Goal: Information Seeking & Learning: Learn about a topic

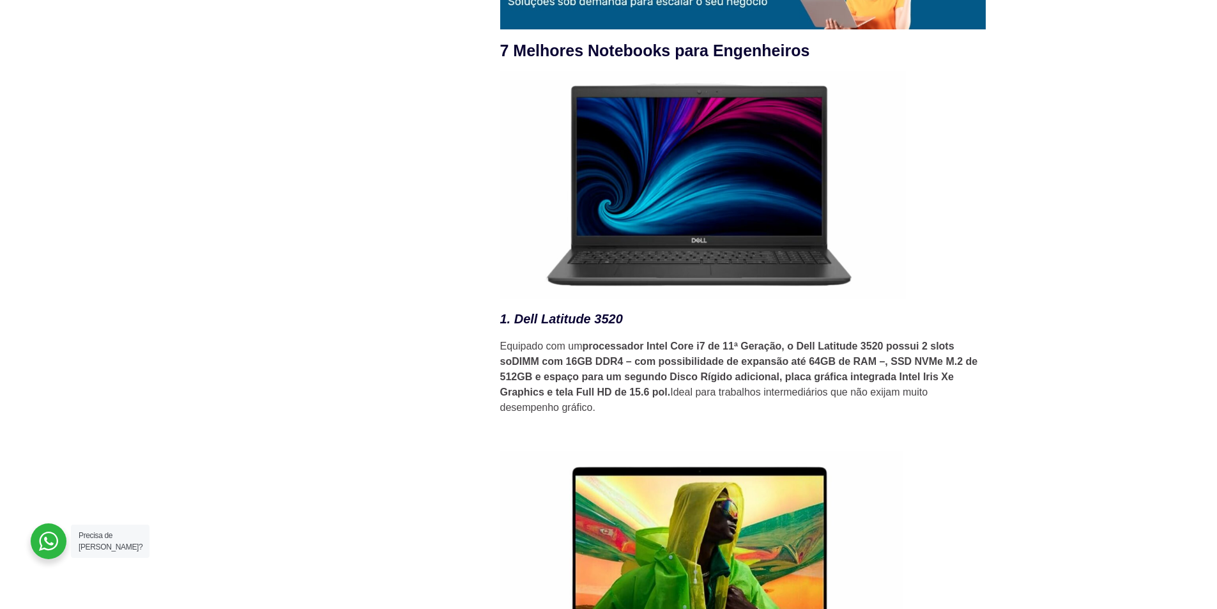
scroll to position [1726, 0]
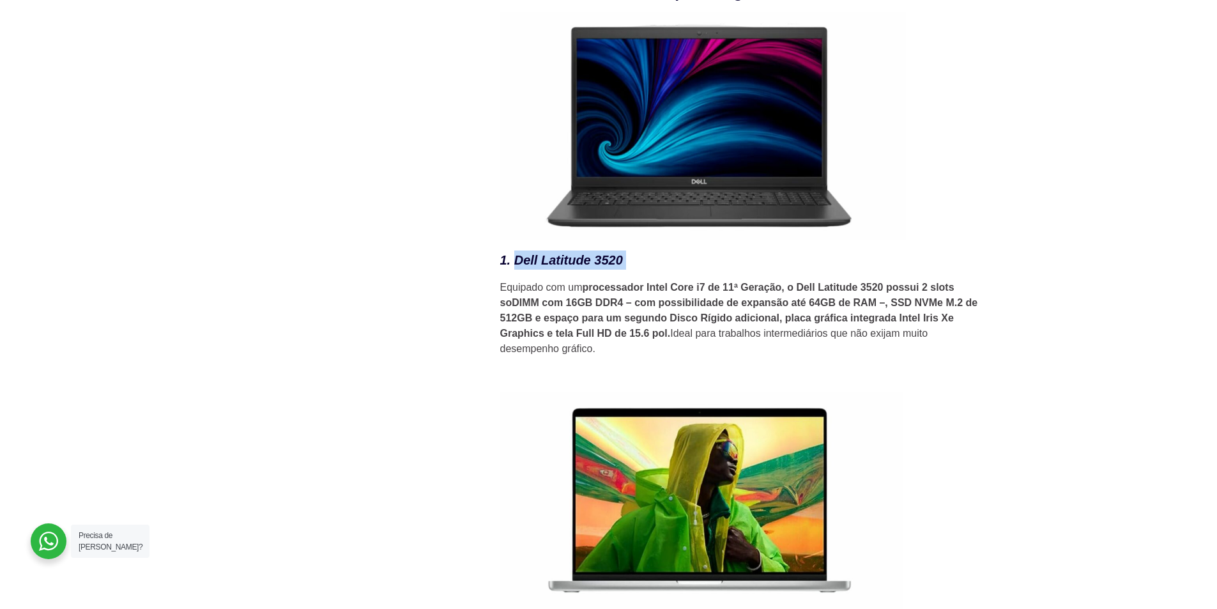
drag, startPoint x: 514, startPoint y: 270, endPoint x: 626, endPoint y: 275, distance: 112.0
click at [626, 270] on h3 "1. Dell Latitude 3520" at bounding box center [743, 260] width 486 height 19
copy h3 "Dell Latitude 3520"
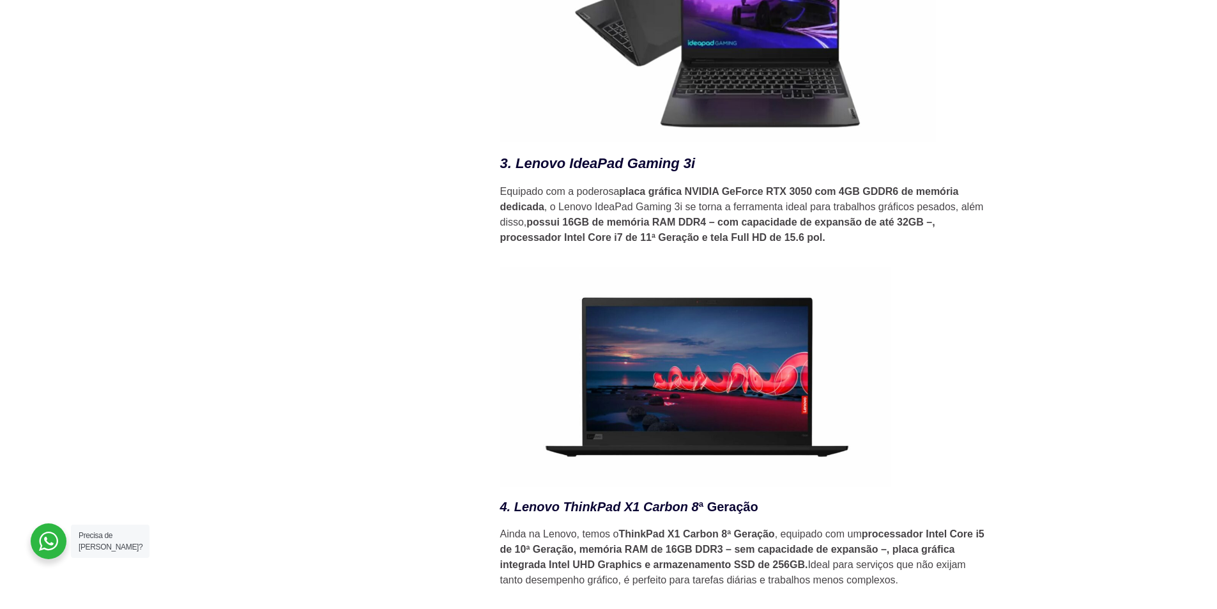
scroll to position [2556, 0]
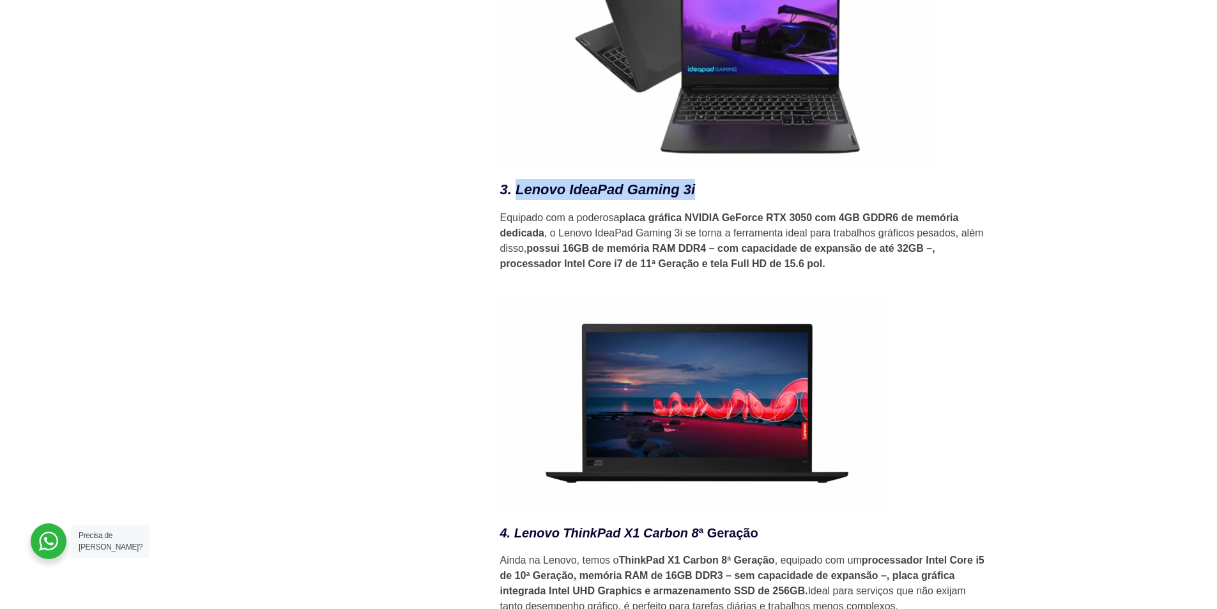
drag, startPoint x: 518, startPoint y: 198, endPoint x: 697, endPoint y: 196, distance: 179.0
click at [697, 196] on h3 "3. Lenovo IdeaPad Gaming 3i" at bounding box center [743, 189] width 486 height 21
copy em "Lenovo IdeaPad Gaming 3i"
click at [408, 231] on div "Novidades 10 certificações de TI mais valorizadas em 2025 HaaS como uma estraté…" at bounding box center [350, 130] width 249 height 4587
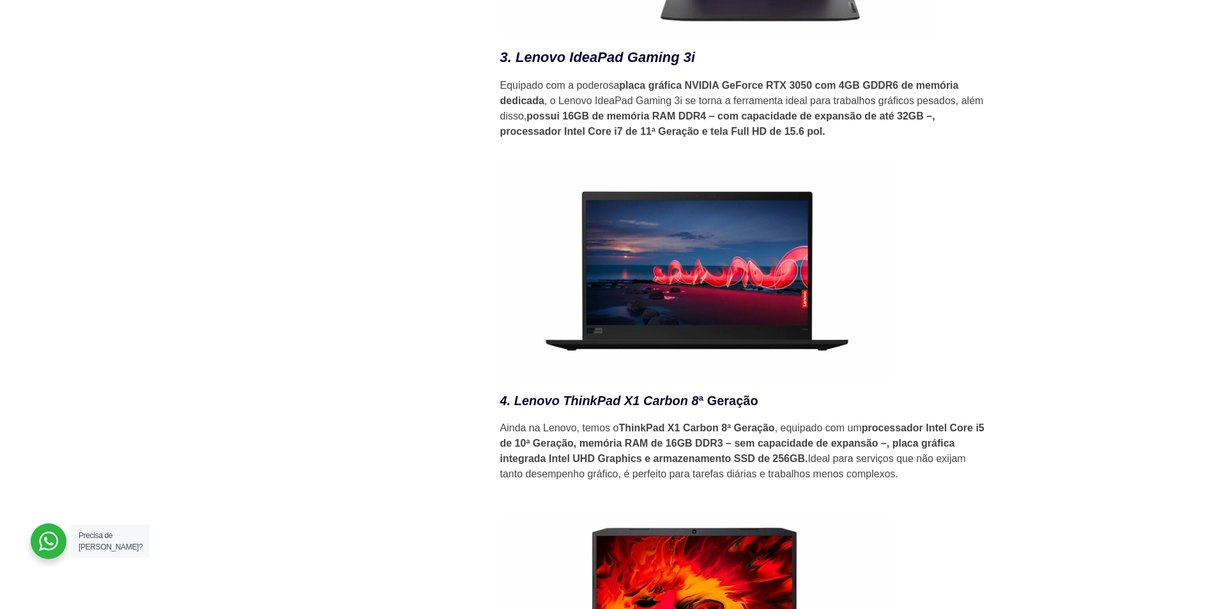
scroll to position [2812, 0]
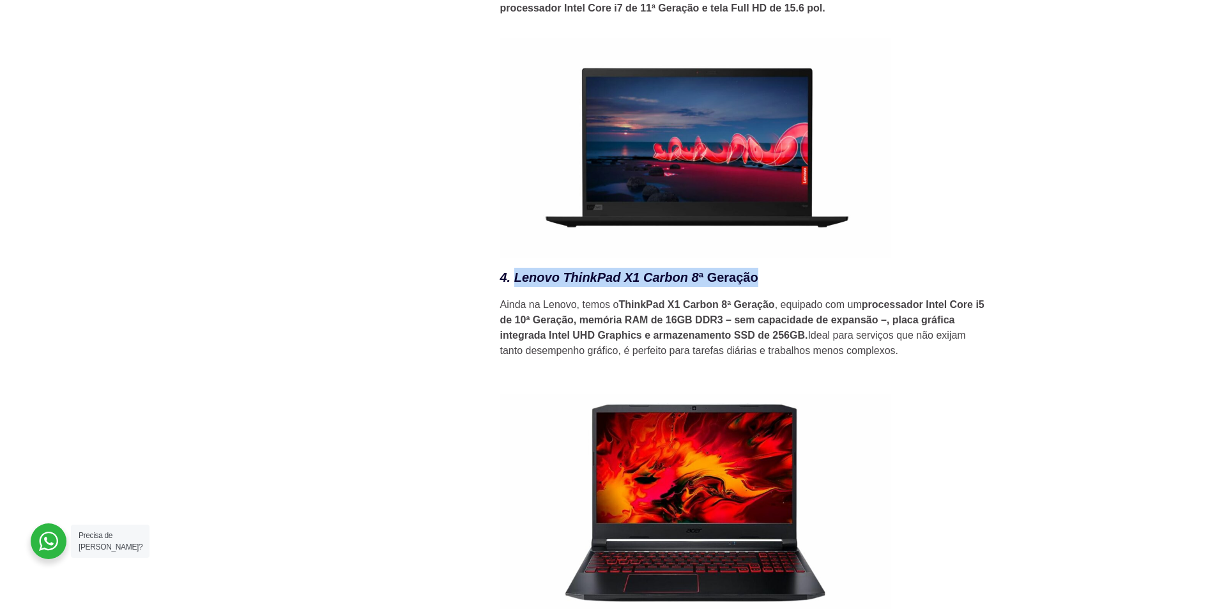
drag, startPoint x: 517, startPoint y: 286, endPoint x: 759, endPoint y: 282, distance: 241.6
click at [759, 282] on h3 "4. Lenovo ThinkPad X1 Carbon 8 ª Geração" at bounding box center [743, 277] width 486 height 19
copy h3 "Lenovo ThinkPad X1 Carbon 8 ª Geração"
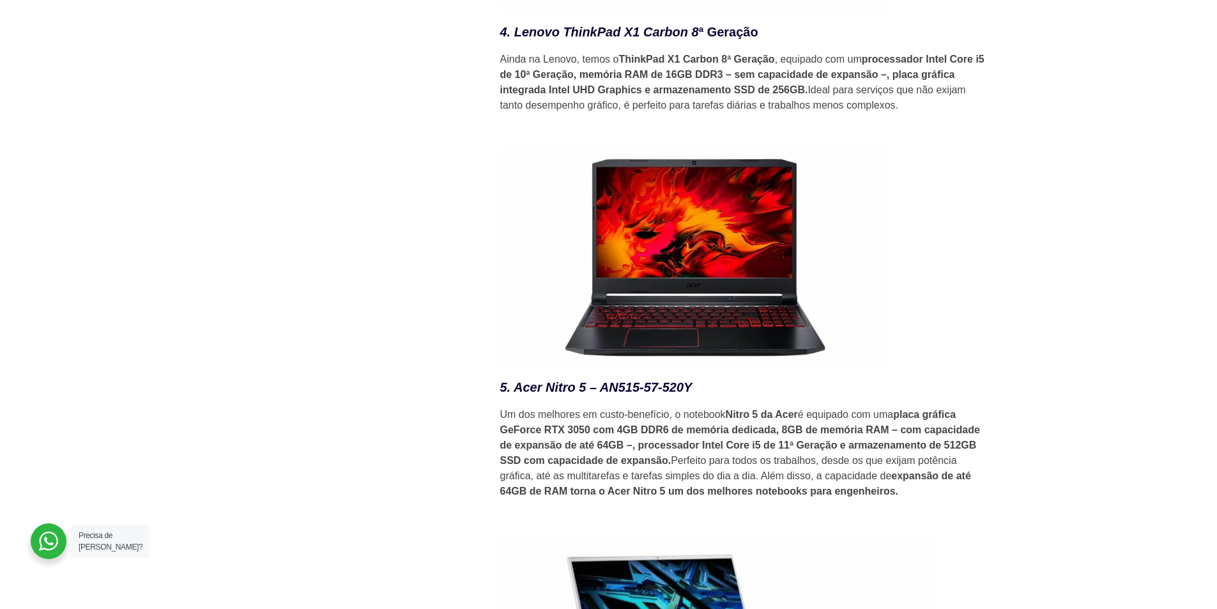
scroll to position [3196, 0]
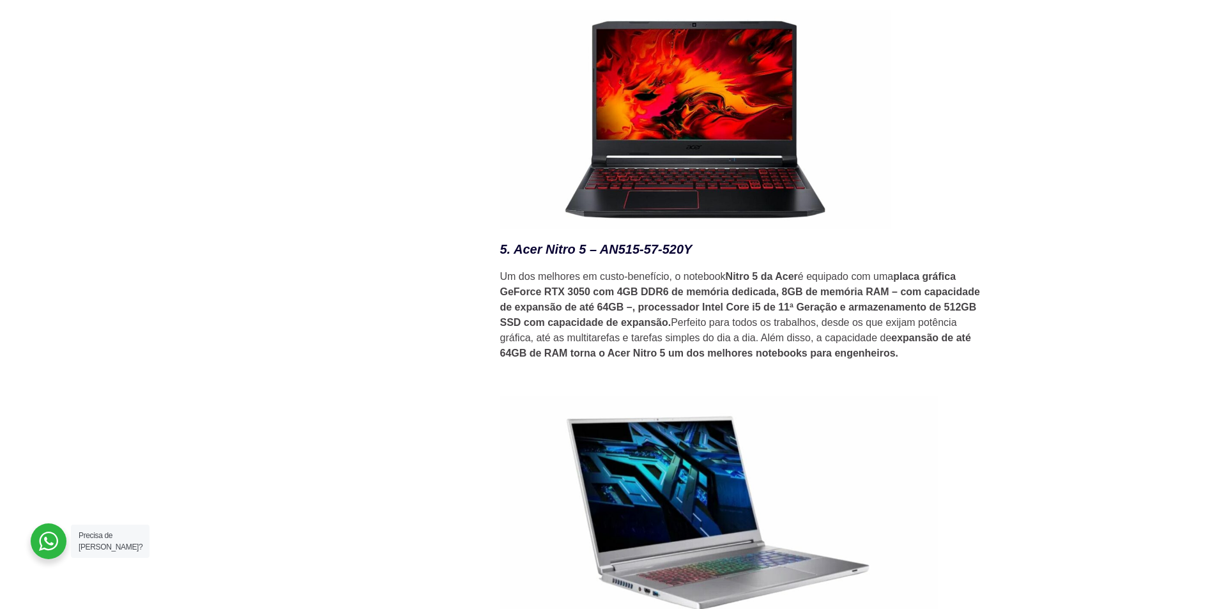
drag, startPoint x: 516, startPoint y: 257, endPoint x: 695, endPoint y: 264, distance: 179.7
click at [695, 259] on h3 "5. Acer Nitro 5 – AN515-57-520Y" at bounding box center [743, 249] width 486 height 19
copy em "Acer Nitro 5 – AN515-57-520Y"
